Goal: Book appointment/travel/reservation

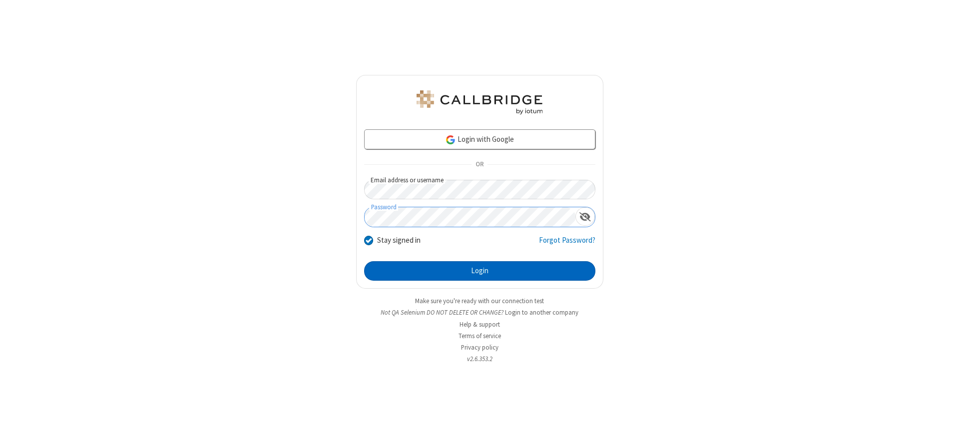
click at [480, 271] on button "Login" at bounding box center [479, 271] width 231 height 20
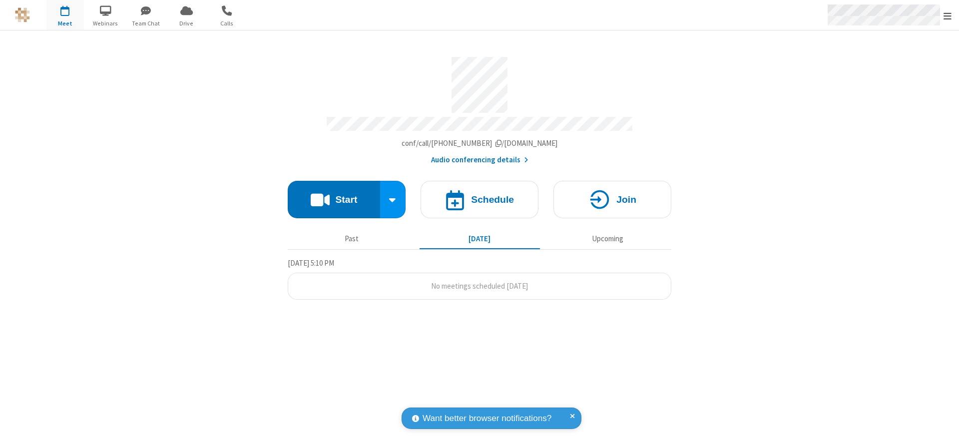
click at [948, 15] on span "Open menu" at bounding box center [948, 16] width 8 height 10
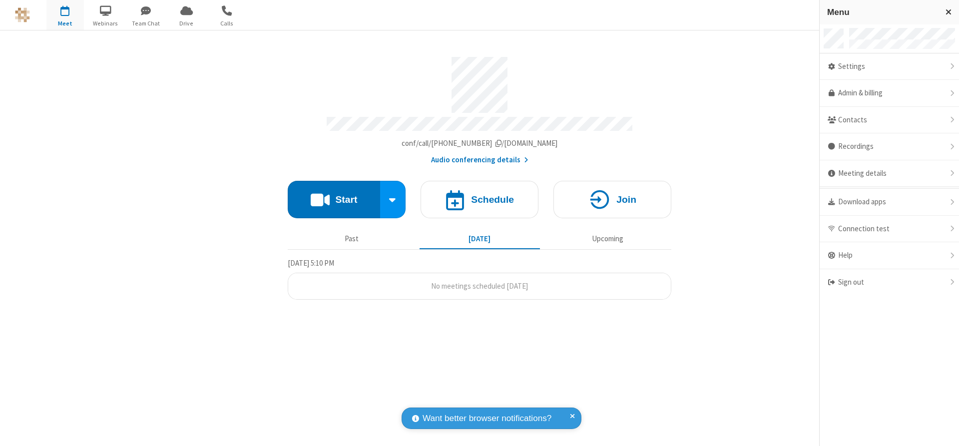
click at [65, 15] on span "button" at bounding box center [64, 10] width 37 height 17
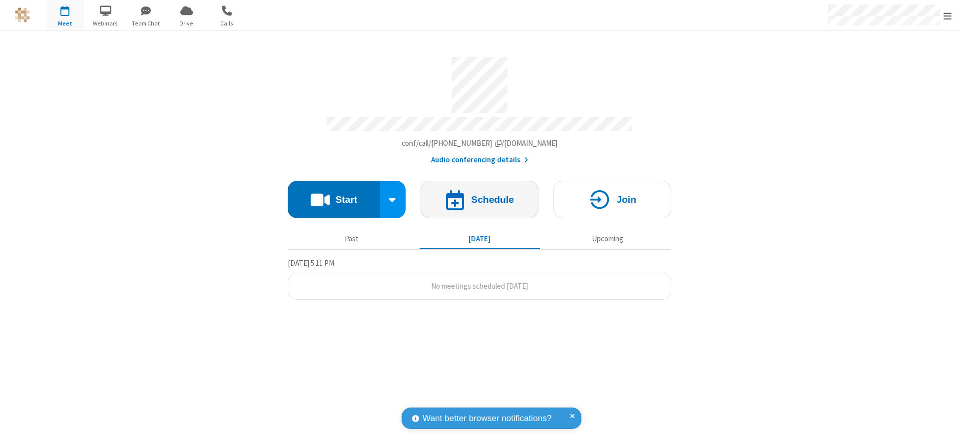
click at [480, 196] on h4 "Schedule" at bounding box center [492, 199] width 43 height 9
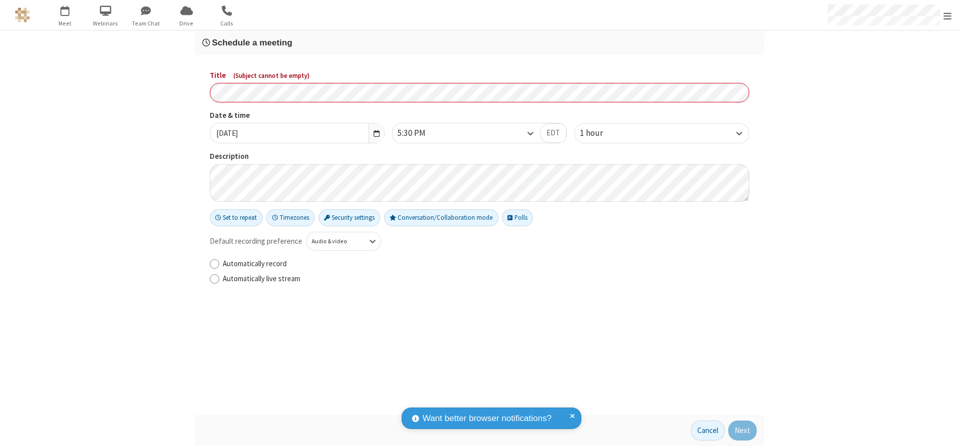
click at [480, 42] on h3 "Schedule a meeting" at bounding box center [479, 42] width 555 height 9
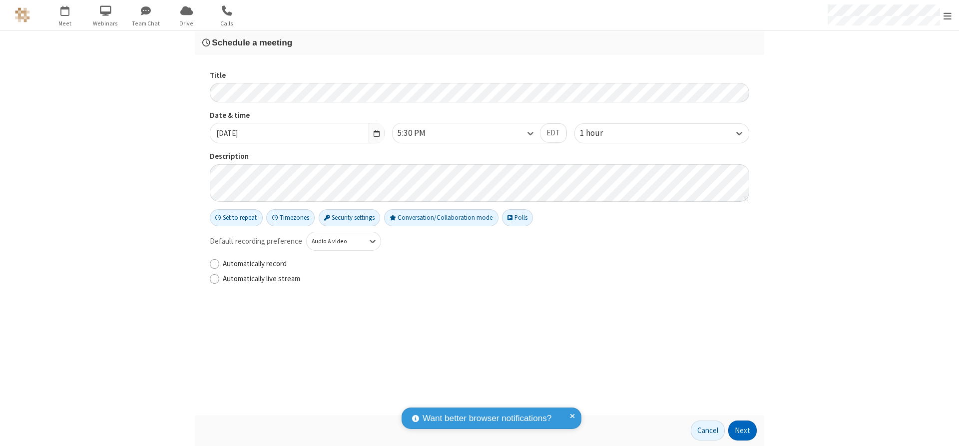
click at [743, 431] on button "Next" at bounding box center [742, 431] width 28 height 20
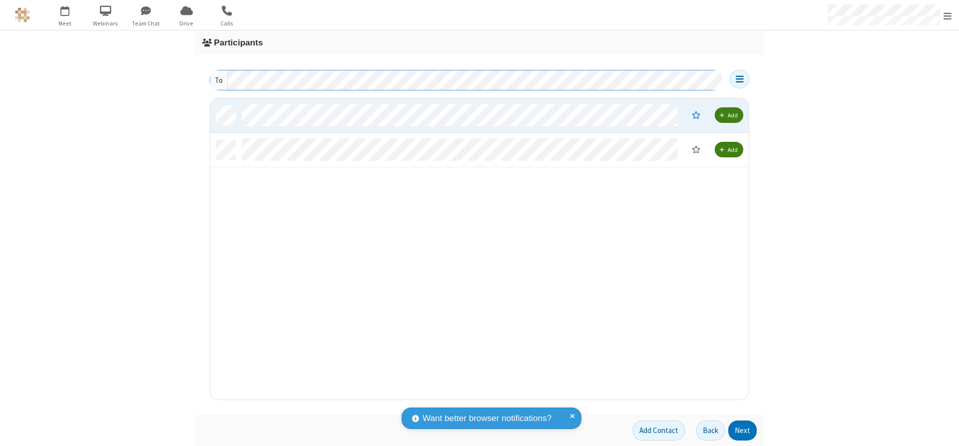
scroll to position [294, 531]
click at [743, 431] on button "Next" at bounding box center [742, 431] width 28 height 20
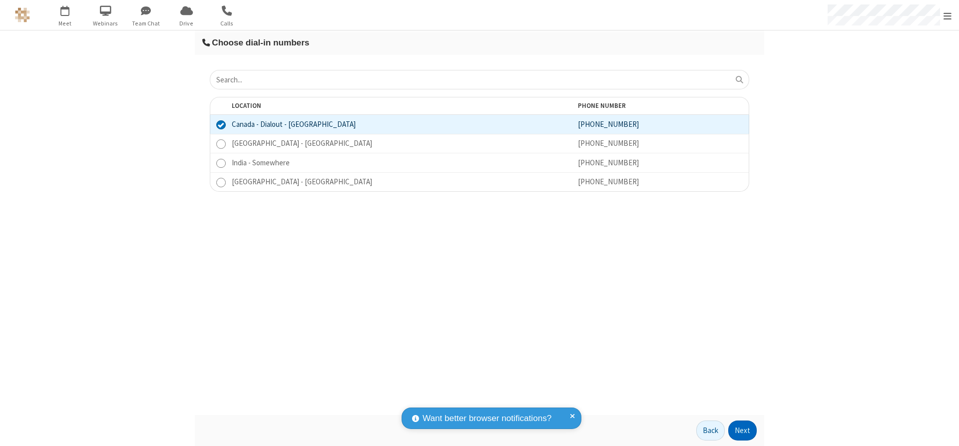
click at [743, 431] on button "Next" at bounding box center [742, 431] width 28 height 20
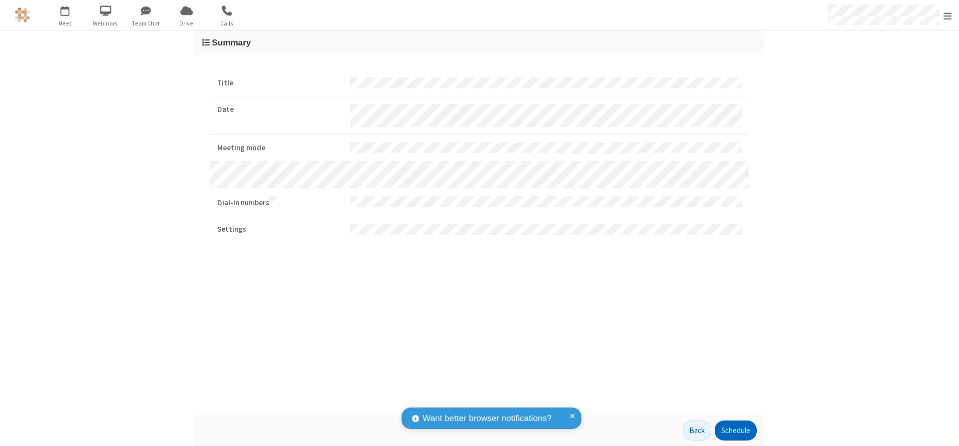
click at [735, 431] on button "Schedule" at bounding box center [736, 431] width 42 height 20
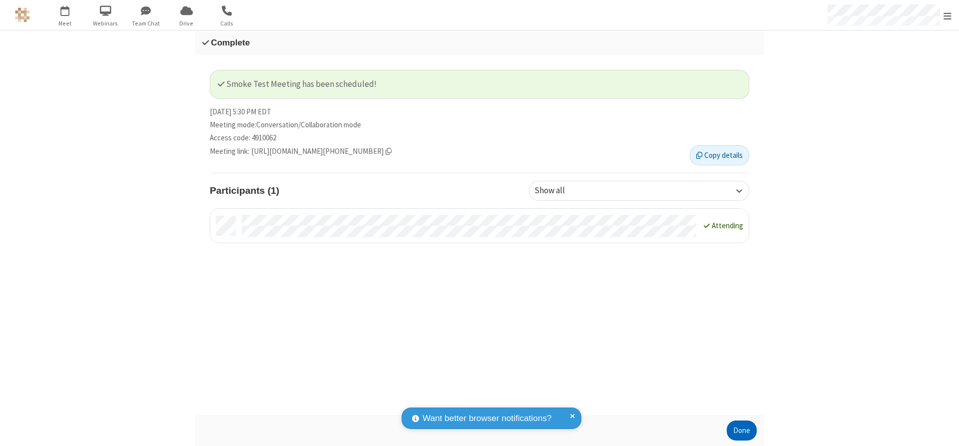
click at [742, 431] on button "Done" at bounding box center [742, 431] width 30 height 20
